Goal: Transaction & Acquisition: Purchase product/service

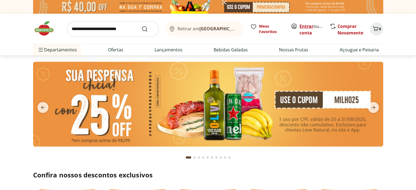
click at [304, 28] on link "Entrar" at bounding box center [306, 26] width 14 height 6
click at [114, 29] on input "search" at bounding box center [113, 28] width 92 height 15
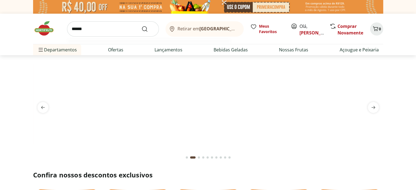
type input "******"
click at [141, 26] on button "Submit Search" at bounding box center [147, 29] width 13 height 7
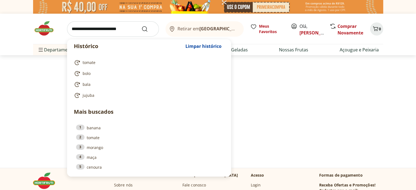
click at [114, 29] on input "search" at bounding box center [113, 28] width 92 height 15
select select "**********"
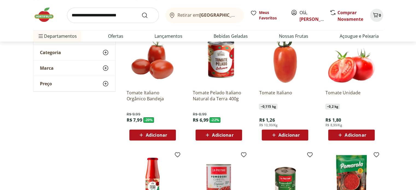
scroll to position [98, 0]
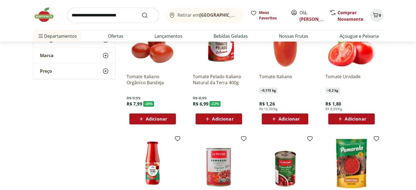
click at [357, 118] on span "Adicionar" at bounding box center [354, 119] width 21 height 4
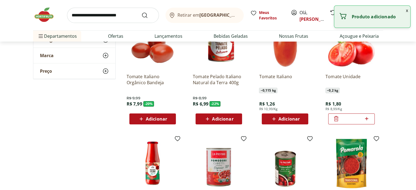
click at [364, 116] on icon at bounding box center [366, 118] width 7 height 7
click at [366, 116] on icon at bounding box center [366, 118] width 7 height 7
type input "*"
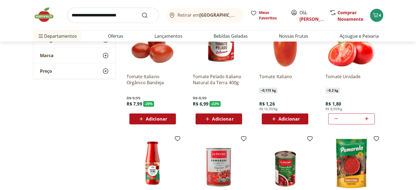
click at [122, 16] on input "search" at bounding box center [113, 15] width 92 height 15
type input "******"
click at [141, 12] on button "Submit Search" at bounding box center [147, 15] width 13 height 7
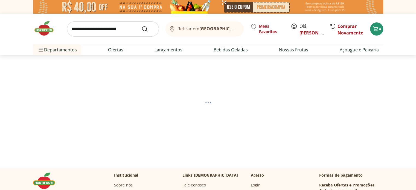
select select "**********"
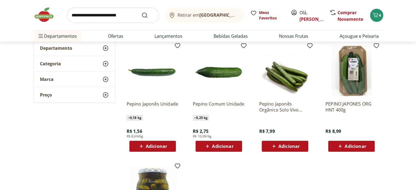
scroll to position [76, 0]
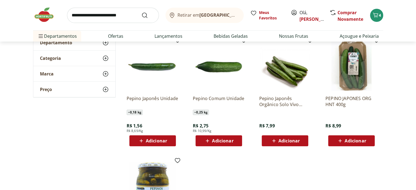
click at [223, 140] on span "Adicionar" at bounding box center [222, 141] width 21 height 4
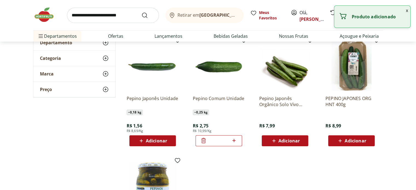
click at [232, 140] on icon at bounding box center [233, 140] width 3 height 3
type input "*"
click at [34, 19] on img at bounding box center [46, 15] width 27 height 16
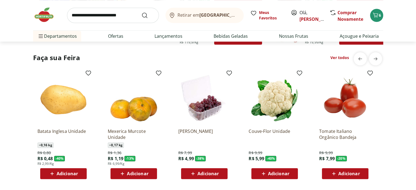
scroll to position [426, 0]
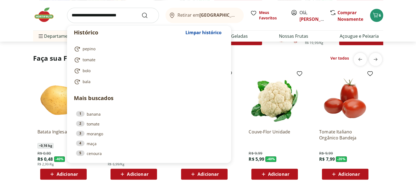
click at [117, 13] on input "search" at bounding box center [113, 15] width 92 height 15
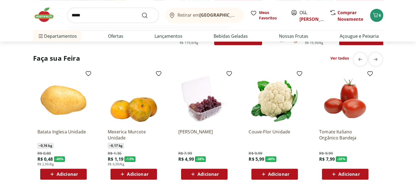
type input "*****"
click at [141, 12] on button "Submit Search" at bounding box center [147, 15] width 13 height 7
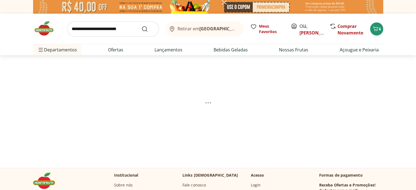
select select "**********"
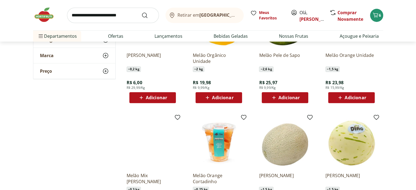
scroll to position [240, 0]
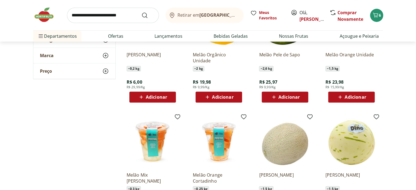
click at [154, 96] on span "Adicionar" at bounding box center [156, 97] width 21 height 4
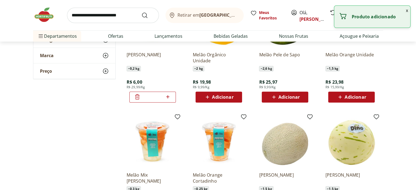
click at [169, 97] on icon at bounding box center [167, 96] width 7 height 7
type input "*"
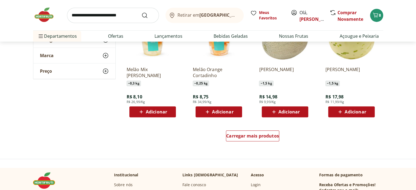
scroll to position [350, 0]
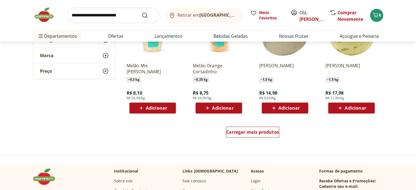
click at [160, 107] on span "Adicionar" at bounding box center [156, 108] width 21 height 4
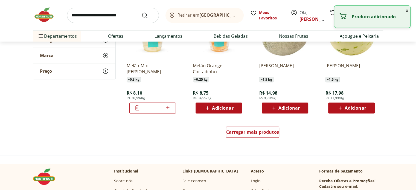
click at [170, 107] on icon at bounding box center [167, 107] width 7 height 7
type input "*"
click at [222, 111] on div "Adicionar" at bounding box center [219, 108] width 38 height 10
click at [235, 107] on icon at bounding box center [233, 107] width 7 height 7
type input "*"
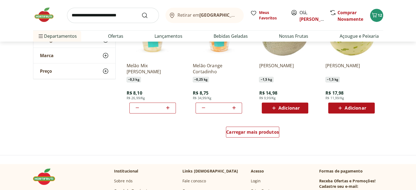
click at [112, 14] on input "search" at bounding box center [113, 15] width 92 height 15
type input "*******"
click at [141, 12] on button "Submit Search" at bounding box center [147, 15] width 13 height 7
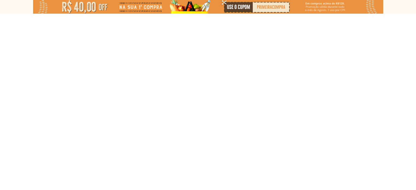
select select "**********"
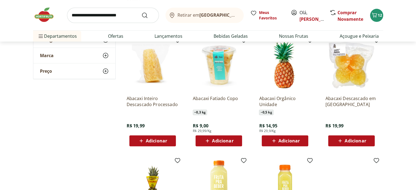
scroll to position [186, 0]
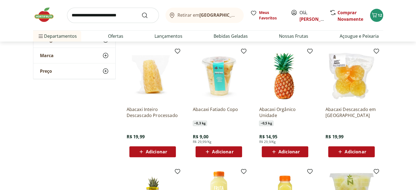
click at [221, 150] on span "Adicionar" at bounding box center [222, 151] width 21 height 4
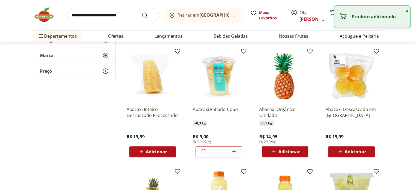
click at [233, 151] on icon at bounding box center [233, 151] width 3 height 3
type input "*"
click at [40, 14] on img at bounding box center [46, 15] width 27 height 16
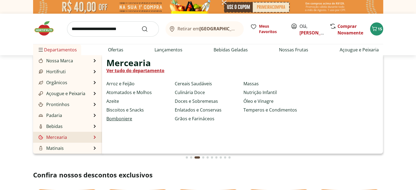
click at [124, 119] on link "Bomboniere" at bounding box center [119, 118] width 26 height 7
select select "**********"
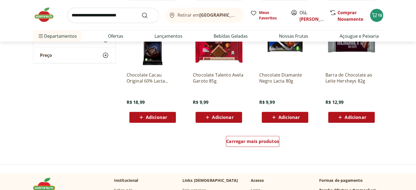
scroll to position [328, 0]
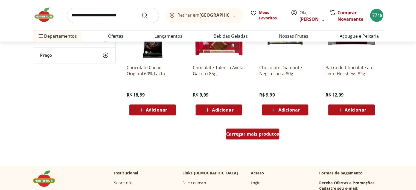
click at [249, 134] on span "Carregar mais produtos" at bounding box center [252, 134] width 53 height 4
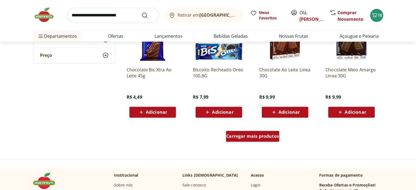
scroll to position [710, 0]
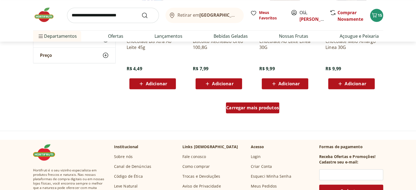
click at [249, 107] on span "Carregar mais produtos" at bounding box center [252, 107] width 53 height 4
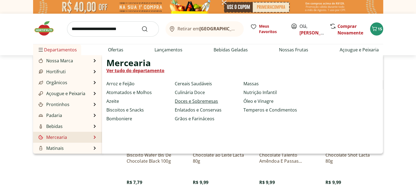
click at [194, 101] on link "Doces e Sobremesas" at bounding box center [196, 101] width 43 height 7
select select "**********"
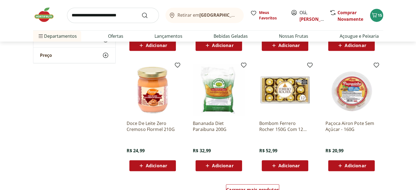
scroll to position [273, 0]
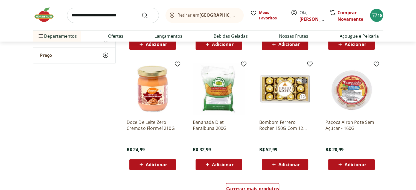
click at [352, 162] on span "Adicionar" at bounding box center [354, 164] width 21 height 4
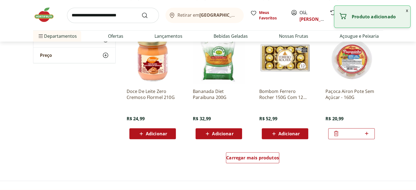
scroll to position [361, 0]
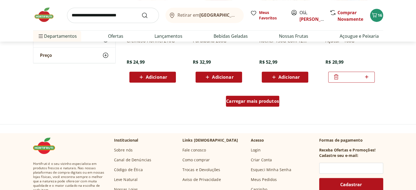
click at [253, 101] on span "Carregar mais produtos" at bounding box center [252, 101] width 53 height 4
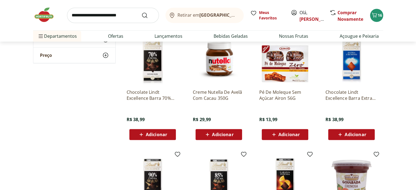
scroll to position [426, 0]
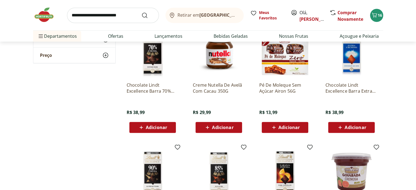
click at [288, 125] on span "Adicionar" at bounding box center [288, 127] width 21 height 4
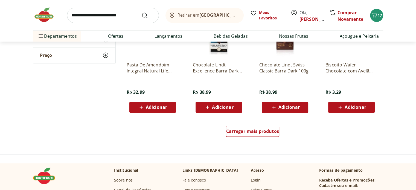
scroll to position [688, 0]
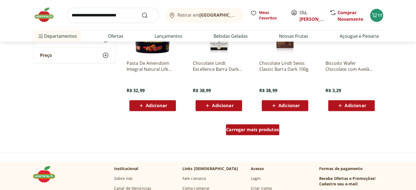
click at [264, 130] on span "Carregar mais produtos" at bounding box center [252, 129] width 53 height 4
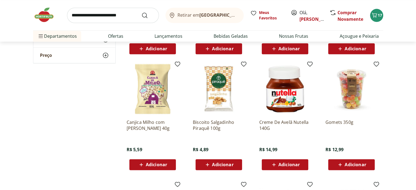
scroll to position [754, 0]
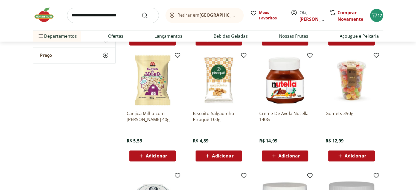
click at [359, 154] on span "Adicionar" at bounding box center [354, 156] width 21 height 4
click at [367, 156] on icon at bounding box center [366, 155] width 7 height 7
type input "*"
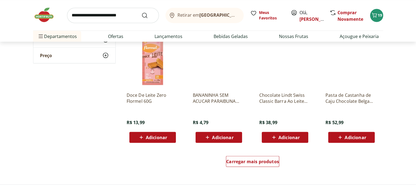
scroll to position [1071, 0]
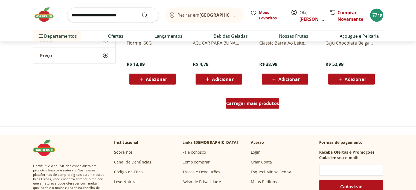
click at [256, 101] on span "Carregar mais produtos" at bounding box center [252, 103] width 53 height 4
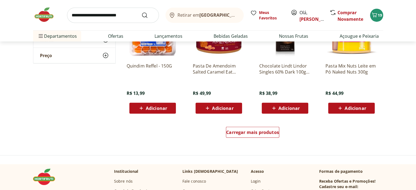
scroll to position [1421, 0]
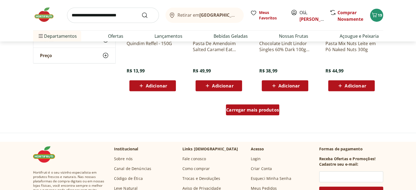
click at [257, 109] on span "Carregar mais produtos" at bounding box center [252, 110] width 53 height 4
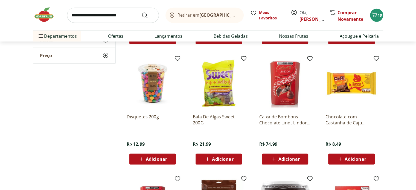
scroll to position [1585, 0]
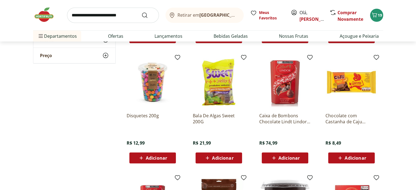
click at [149, 160] on span "Adicionar" at bounding box center [156, 158] width 21 height 4
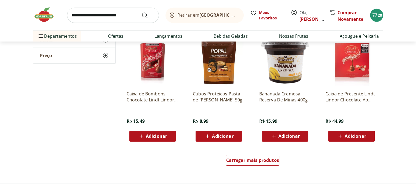
scroll to position [1738, 0]
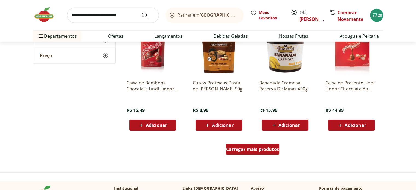
click at [252, 148] on span "Carregar mais produtos" at bounding box center [252, 149] width 53 height 4
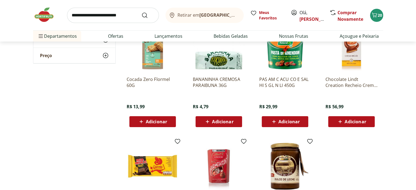
scroll to position [1967, 0]
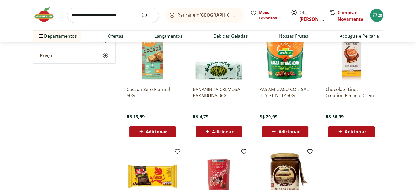
click at [157, 129] on span "Adicionar" at bounding box center [156, 131] width 21 height 4
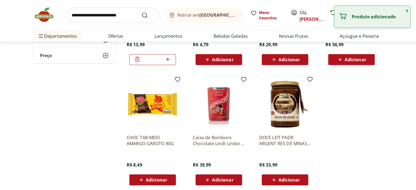
scroll to position [2065, 0]
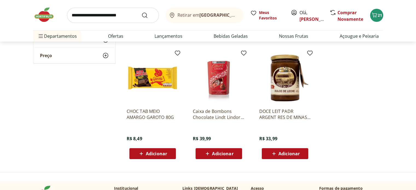
click at [44, 14] on img at bounding box center [46, 15] width 27 height 16
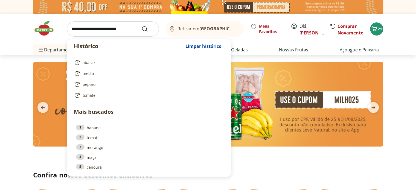
click at [118, 30] on input "search" at bounding box center [113, 28] width 92 height 15
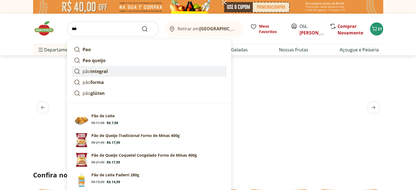
click at [106, 69] on strong "integral" at bounding box center [98, 71] width 17 height 6
type input "**********"
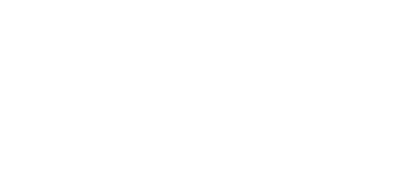
select select "**********"
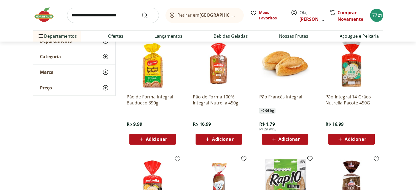
scroll to position [76, 0]
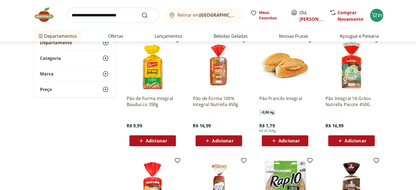
click at [223, 139] on span "Adicionar" at bounding box center [222, 141] width 21 height 4
click at [42, 15] on img at bounding box center [46, 15] width 27 height 16
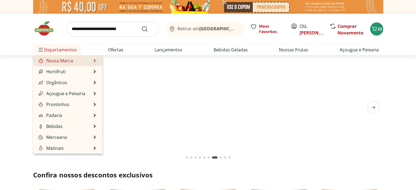
click at [93, 60] on li "Nossa Marca Nossa Marca Ver tudo do departamento Açougue & Peixaria Congelados …" at bounding box center [67, 60] width 69 height 11
